Goal: Entertainment & Leisure: Consume media (video, audio)

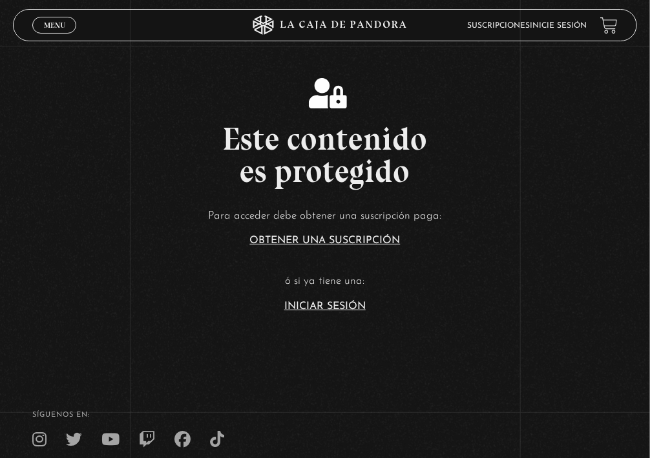
click at [518, 24] on link "Suscripciones" at bounding box center [498, 26] width 63 height 8
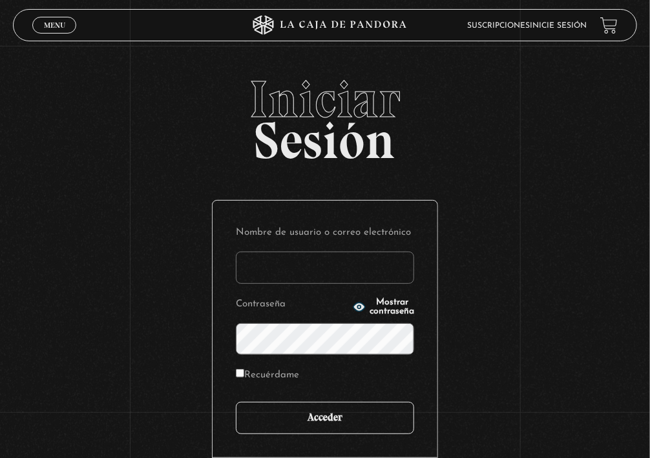
type input "[EMAIL_ADDRESS][DOMAIN_NAME]"
click at [295, 429] on input "Acceder" at bounding box center [325, 418] width 178 height 32
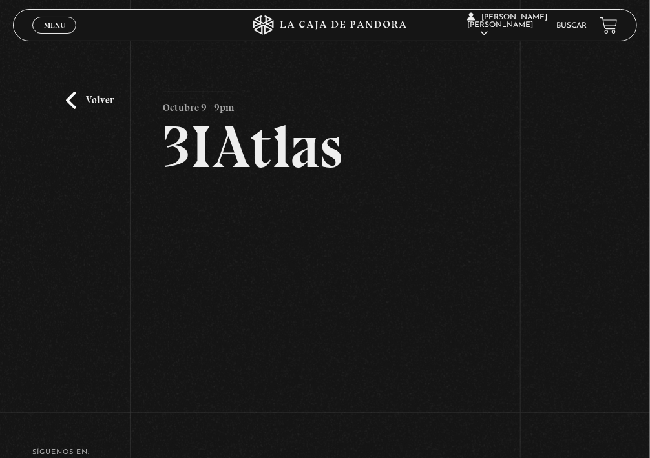
click at [580, 157] on div "Volver Octubre 9 - 9pm 3IAtlas" at bounding box center [325, 225] width 650 height 358
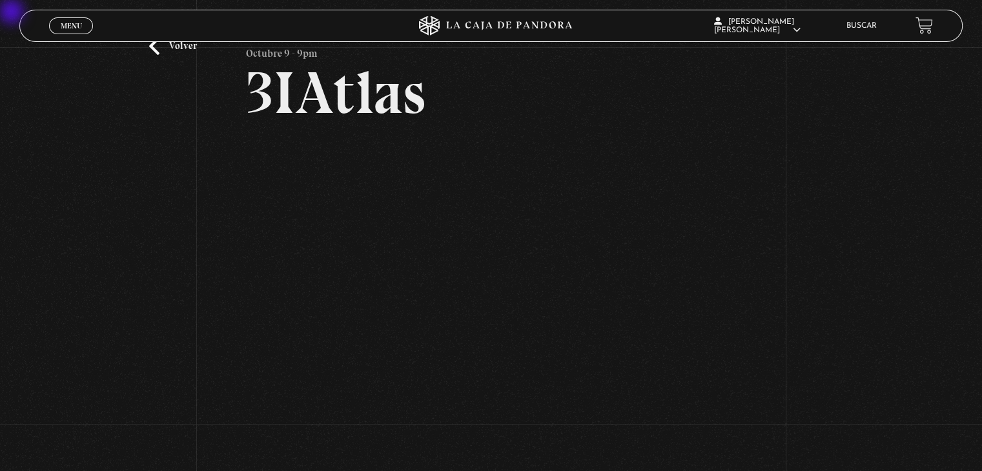
scroll to position [62, 0]
